Goal: Information Seeking & Learning: Check status

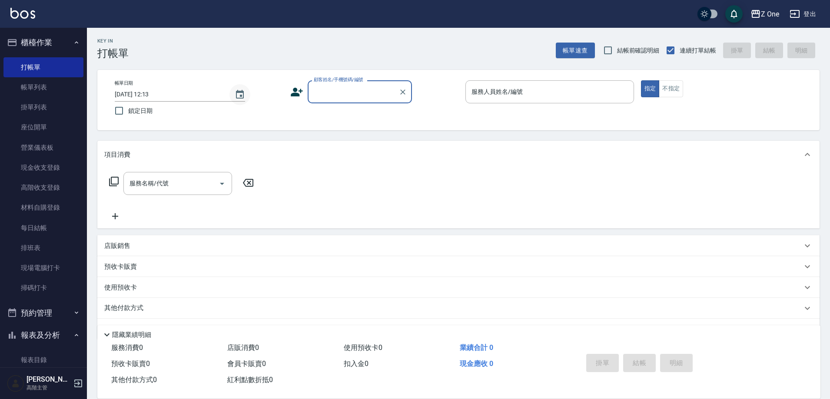
click at [244, 96] on icon "Choose date, selected date is 2025-08-23" at bounding box center [240, 95] width 10 height 10
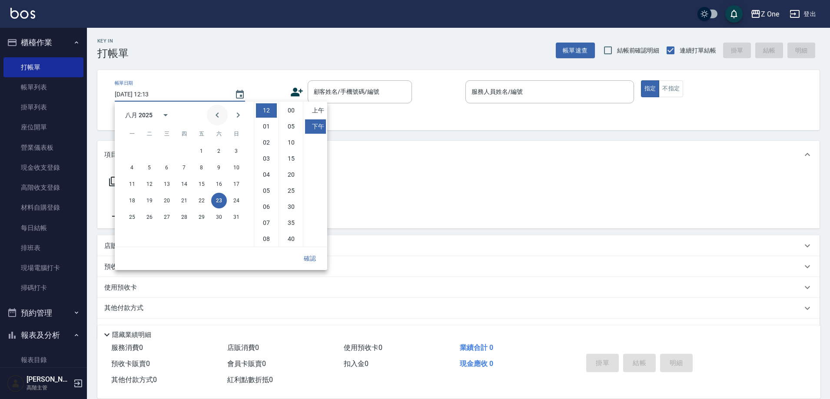
click at [216, 118] on icon "Previous month" at bounding box center [217, 115] width 10 height 10
click at [203, 186] on button "18" at bounding box center [202, 184] width 16 height 16
type input "[DATE] 12:13"
click at [206, 42] on div "Key In 打帳單 上一筆訂單:#15 帳單速查 結帳前確認明細 連續打單結帳 掛單 結帳 明細" at bounding box center [453, 44] width 733 height 32
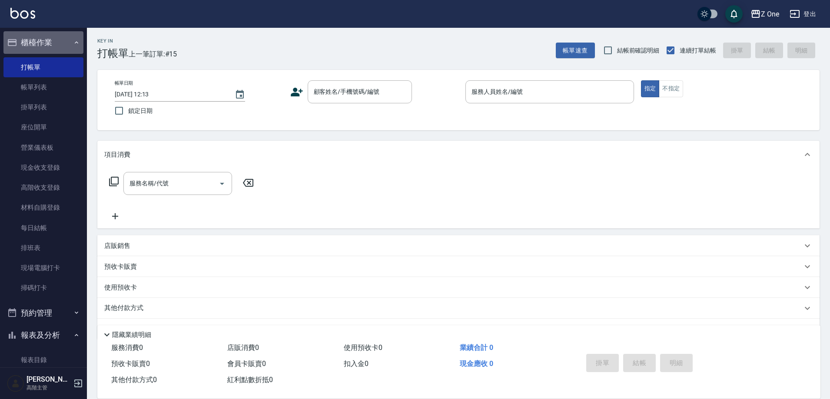
click at [74, 43] on icon "button" at bounding box center [76, 42] width 7 height 7
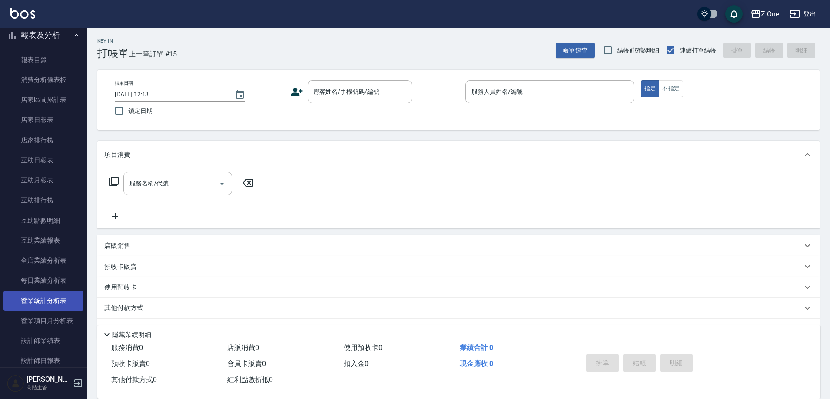
scroll to position [87, 0]
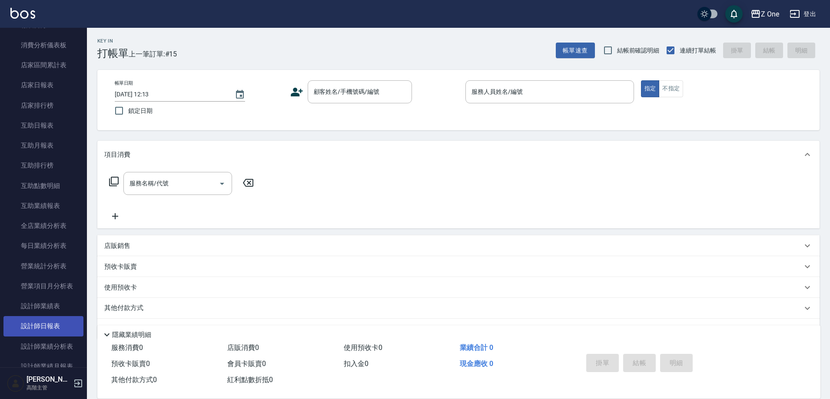
click at [48, 327] on link "設計師日報表" at bounding box center [43, 326] width 80 height 20
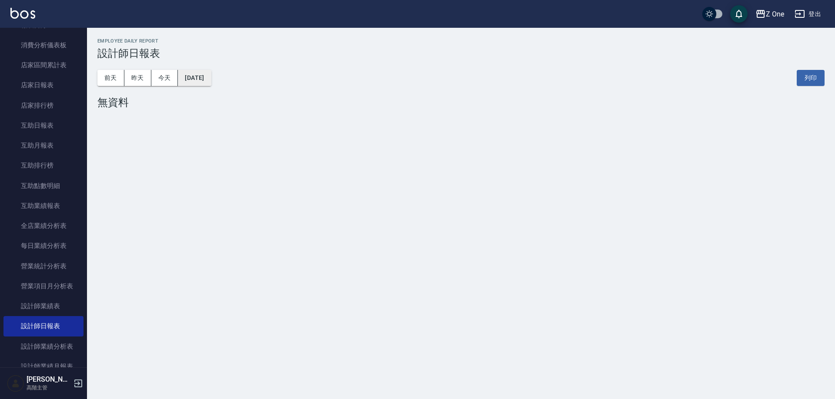
click at [204, 72] on button "[DATE]" at bounding box center [194, 78] width 33 height 16
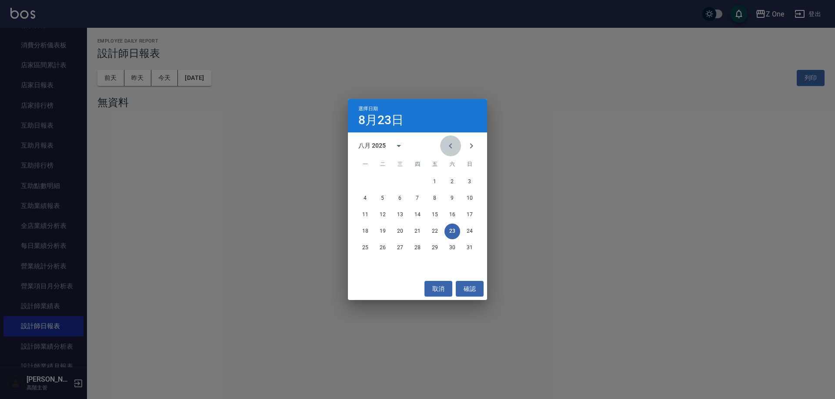
click at [449, 146] on icon "Previous month" at bounding box center [450, 145] width 3 height 5
click at [434, 217] on button "18" at bounding box center [435, 215] width 16 height 16
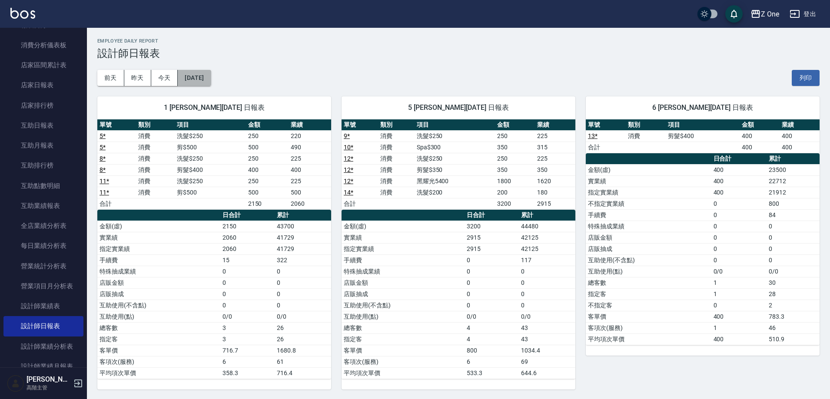
click at [211, 84] on button "[DATE]" at bounding box center [194, 78] width 33 height 16
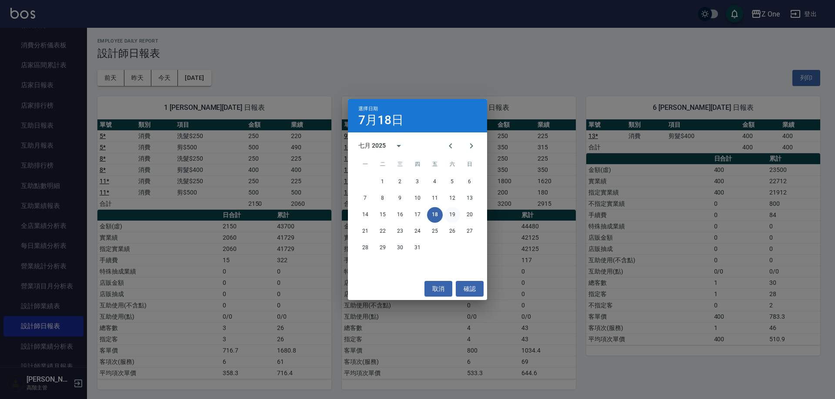
click at [456, 218] on button "19" at bounding box center [452, 215] width 16 height 16
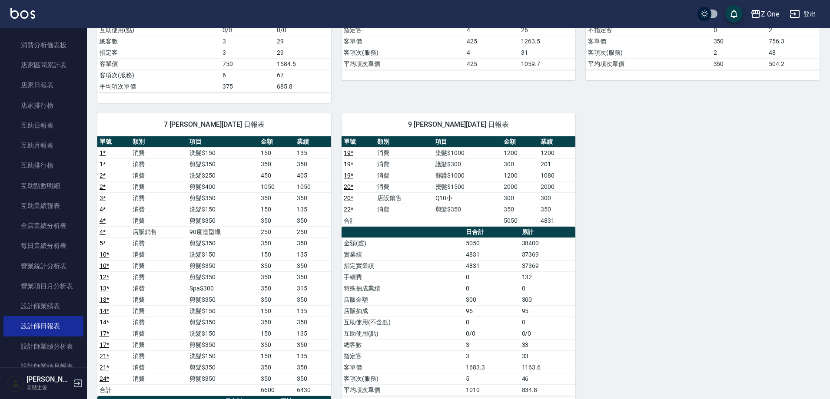
scroll to position [261, 0]
